Goal: Transaction & Acquisition: Purchase product/service

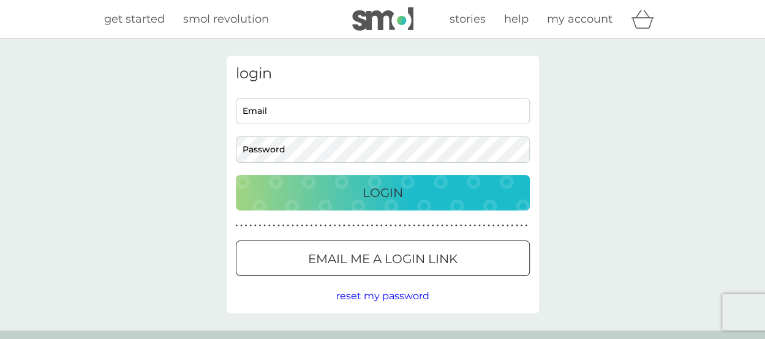
type input "karen.rodger@bernpetfoods.co.uk"
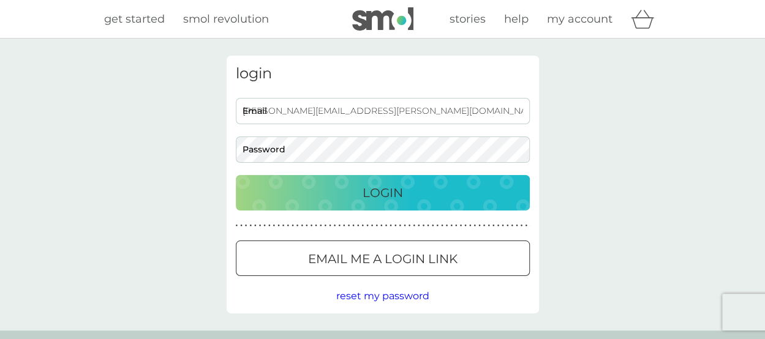
click at [387, 189] on p "Login" at bounding box center [382, 193] width 40 height 20
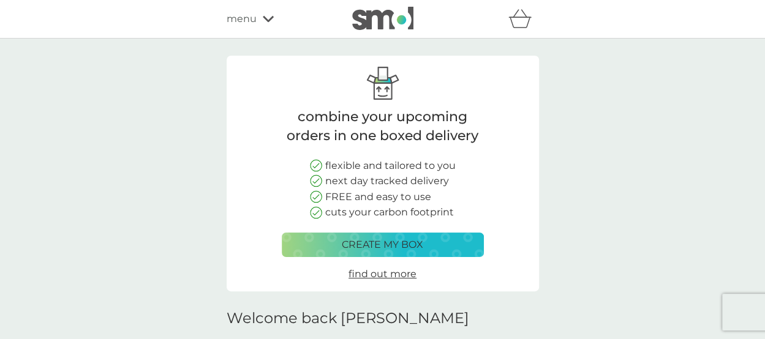
click at [395, 241] on p "create my box" at bounding box center [382, 245] width 81 height 16
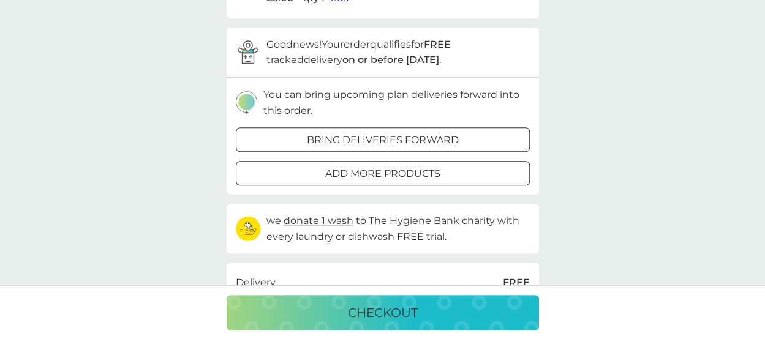
scroll to position [326, 0]
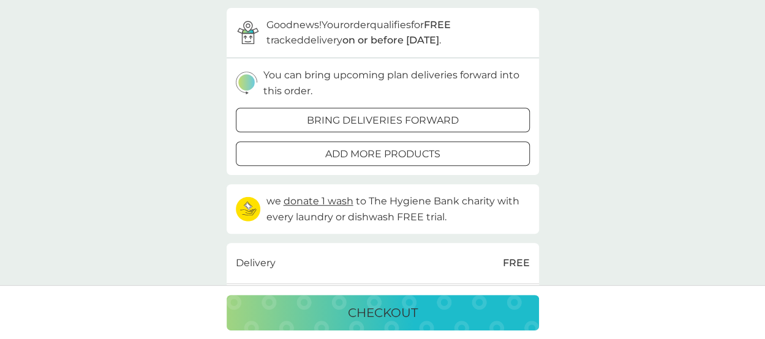
click at [424, 119] on p "bring deliveries forward" at bounding box center [383, 121] width 152 height 16
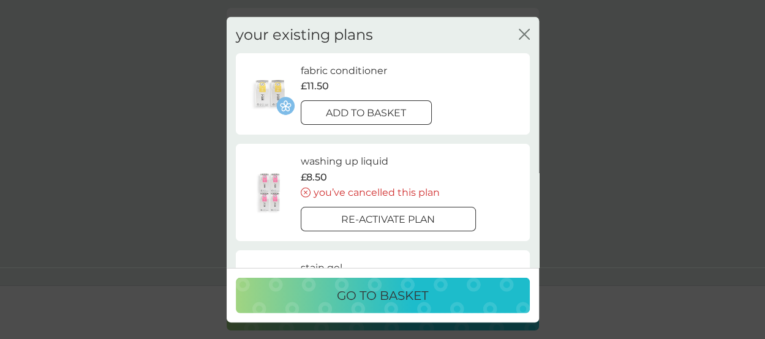
click at [524, 35] on icon "close" at bounding box center [526, 34] width 5 height 10
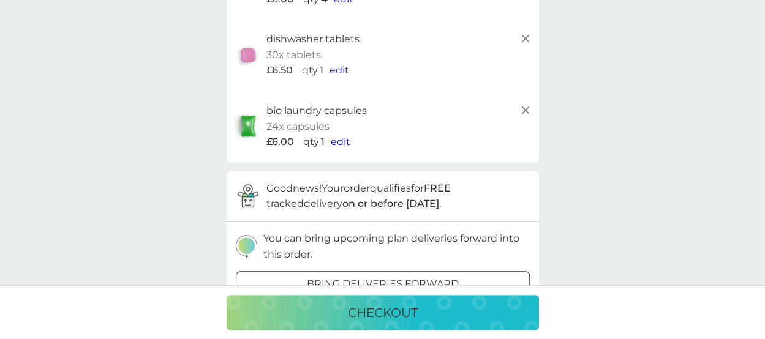
scroll to position [81, 0]
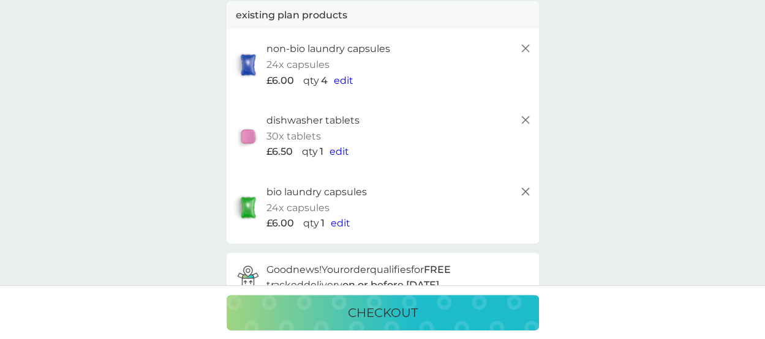
click at [343, 77] on span "edit" at bounding box center [344, 81] width 20 height 12
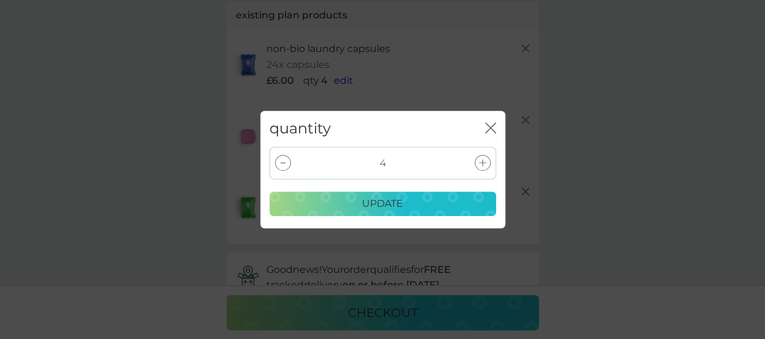
click at [283, 160] on div at bounding box center [283, 163] width 16 height 16
click at [416, 201] on div "update" at bounding box center [382, 204] width 211 height 16
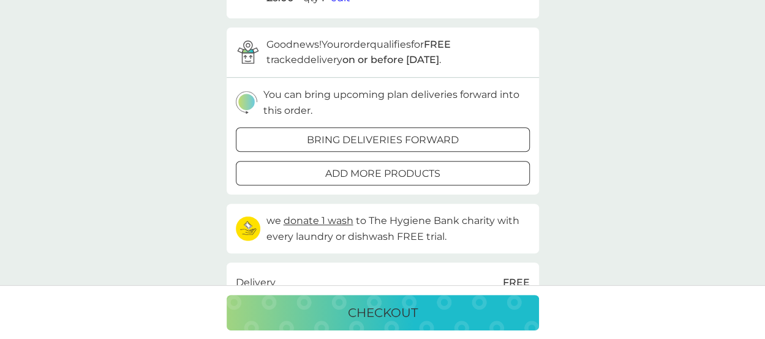
scroll to position [326, 0]
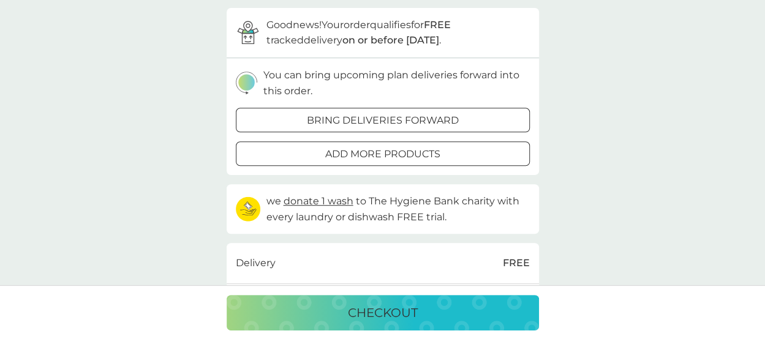
click at [416, 305] on p "checkout" at bounding box center [383, 313] width 70 height 20
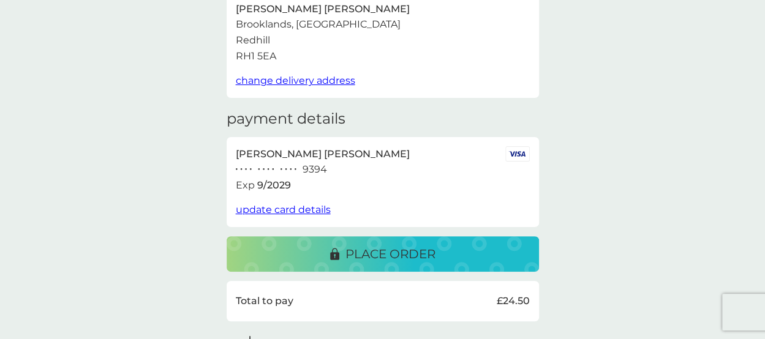
scroll to position [163, 0]
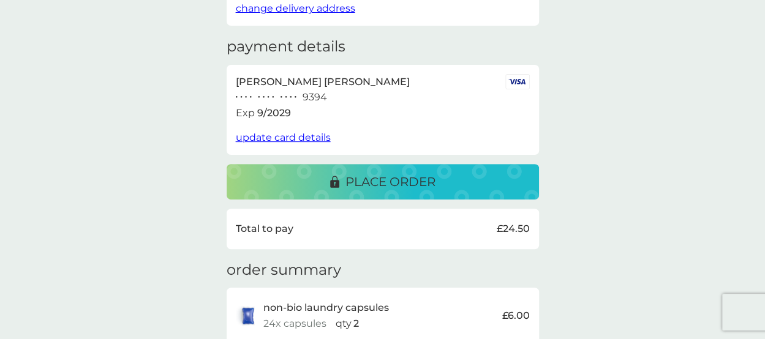
click at [366, 172] on p "place order" at bounding box center [390, 182] width 90 height 20
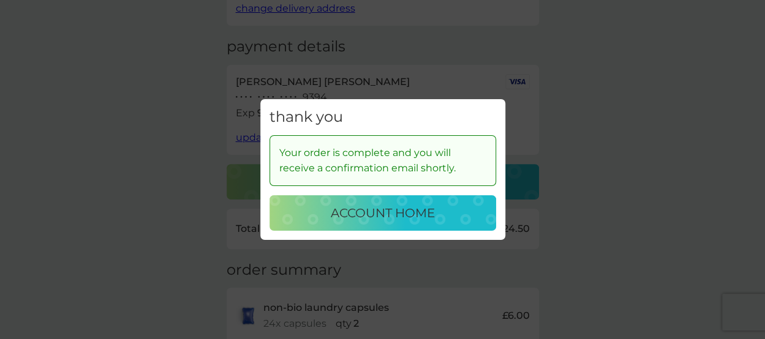
click at [384, 209] on p "account home" at bounding box center [383, 213] width 104 height 20
